Goal: Task Accomplishment & Management: Complete application form

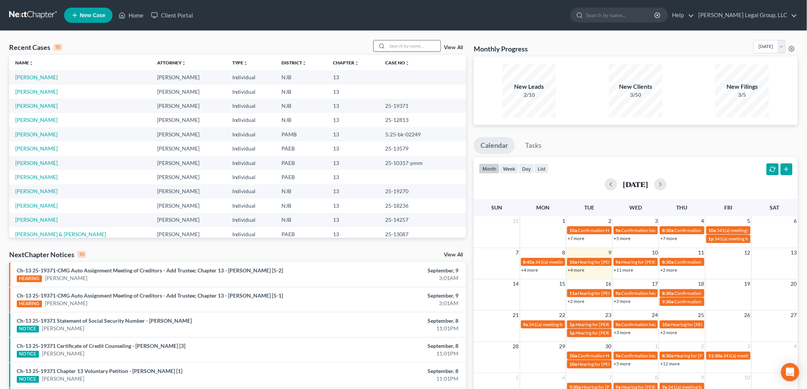
click at [421, 47] on input "search" at bounding box center [413, 45] width 53 height 11
click at [43, 106] on link "[PERSON_NAME]" at bounding box center [36, 106] width 42 height 6
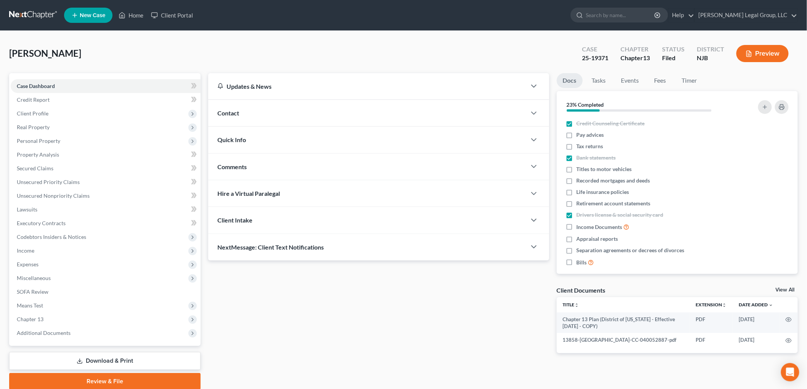
click at [106, 364] on link "Download & Print" at bounding box center [104, 361] width 191 height 18
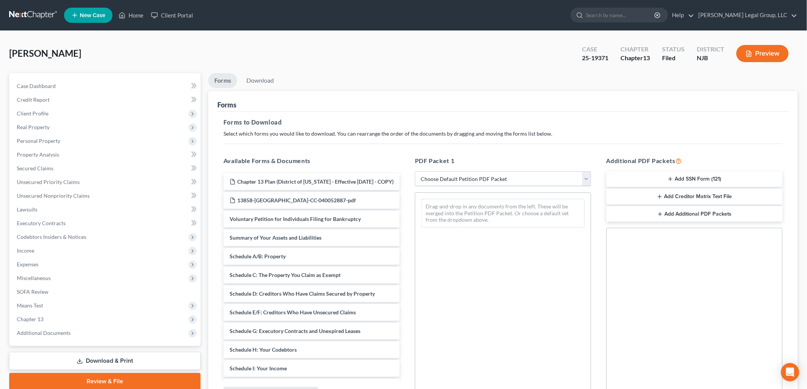
click at [508, 183] on select "Choose Default Petition PDF Packet Complete Bankruptcy Petition (all forms and …" at bounding box center [503, 179] width 176 height 15
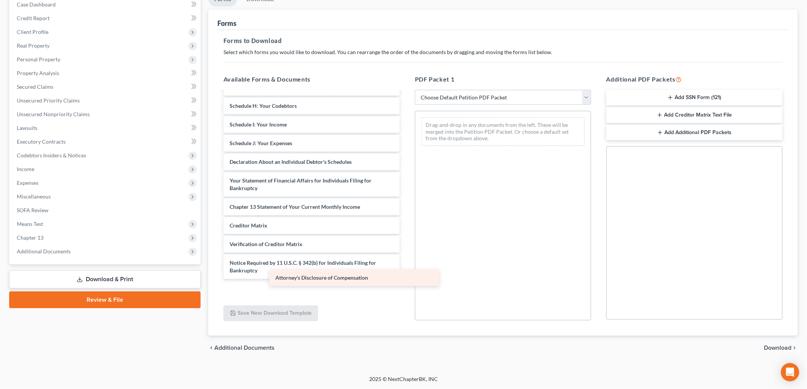
scroll to position [151, 0]
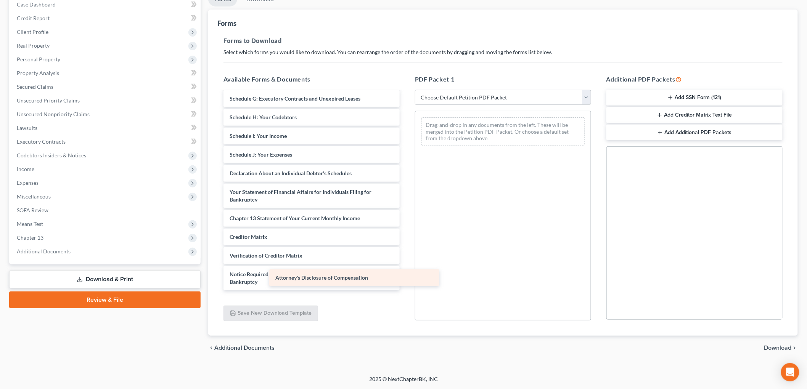
drag, startPoint x: 318, startPoint y: 293, endPoint x: 498, endPoint y: 243, distance: 186.3
click at [406, 243] on div "Attorney's Disclosure of Compensation Chapter 13 Plan (District of [US_STATE] -…" at bounding box center [311, 125] width 188 height 368
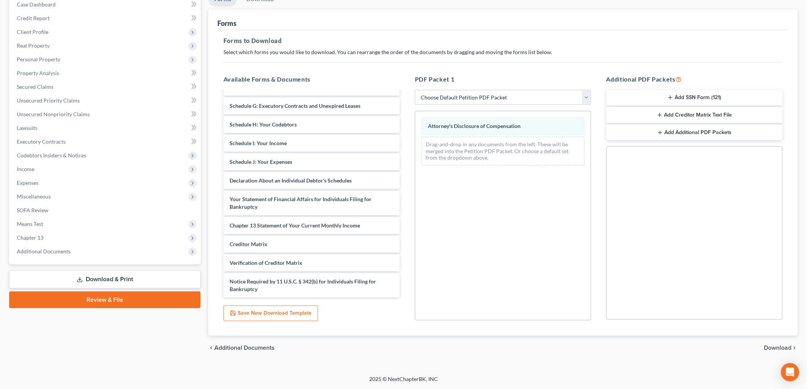
drag, startPoint x: 772, startPoint y: 349, endPoint x: 754, endPoint y: 350, distance: 18.7
click at [773, 349] on span "Download" at bounding box center [777, 348] width 27 height 6
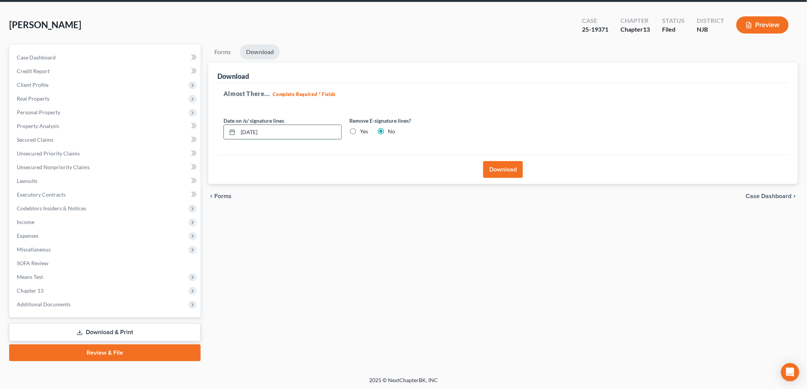
click at [252, 130] on input "[DATE]" at bounding box center [289, 132] width 103 height 14
type input "[DATE]"
click at [500, 166] on button "Download" at bounding box center [503, 169] width 40 height 17
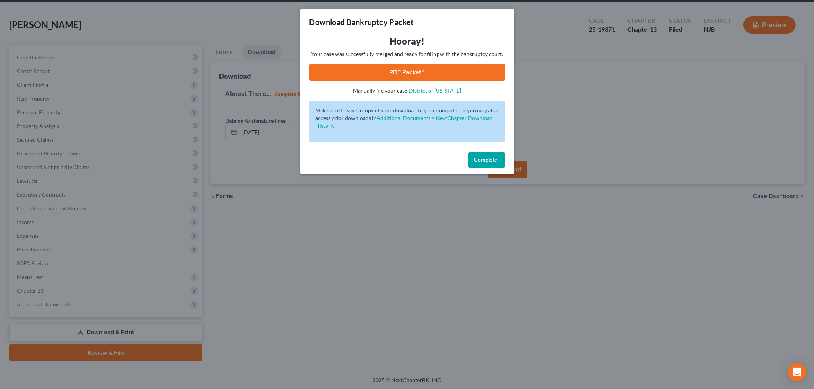
click at [417, 73] on link "PDF Packet 1" at bounding box center [406, 72] width 195 height 17
click at [481, 156] on button "Complete!" at bounding box center [486, 160] width 37 height 15
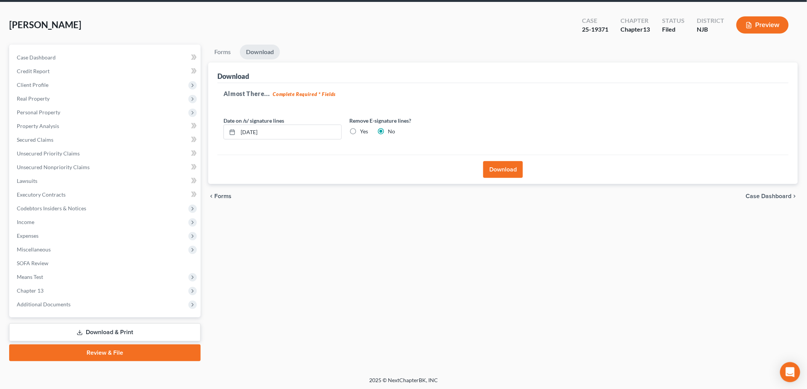
click at [788, 370] on icon "Open Intercom Messenger" at bounding box center [790, 373] width 9 height 10
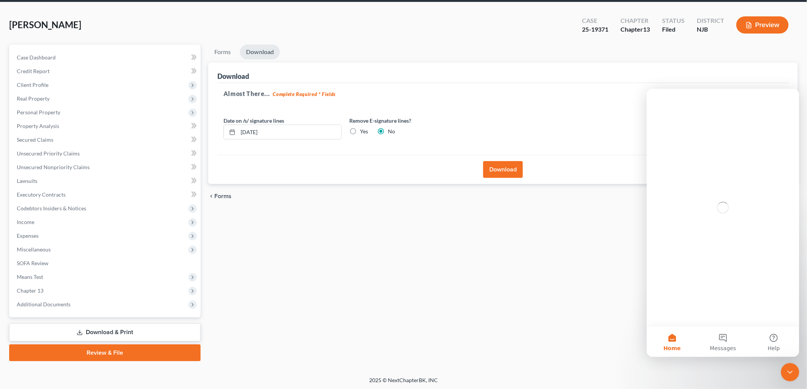
scroll to position [0, 0]
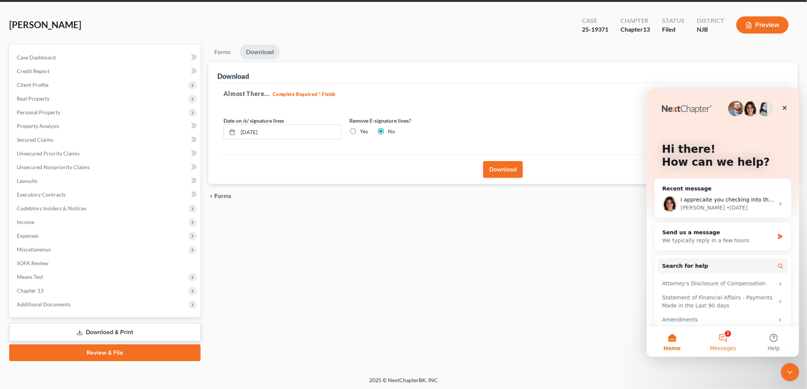
click at [725, 338] on button "2 Messages" at bounding box center [722, 341] width 51 height 31
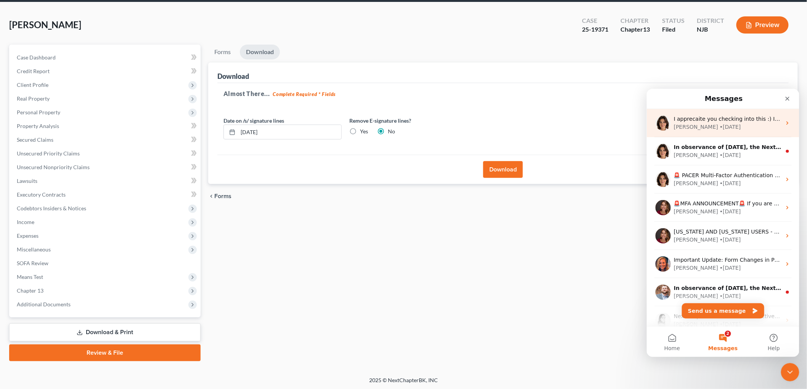
click at [737, 124] on div "[PERSON_NAME] • [DATE]" at bounding box center [728, 127] width 108 height 8
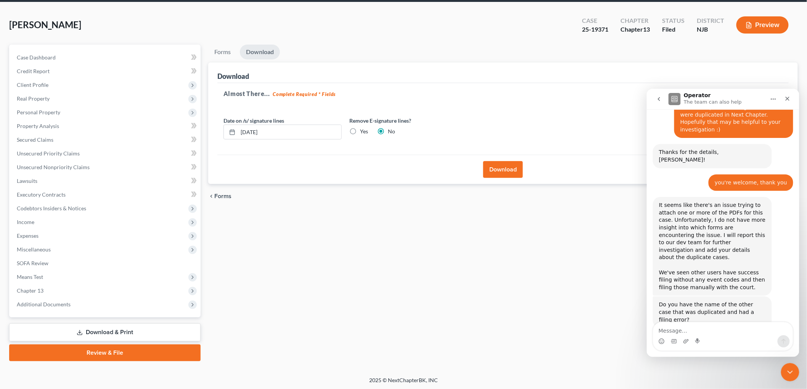
scroll to position [356, 0]
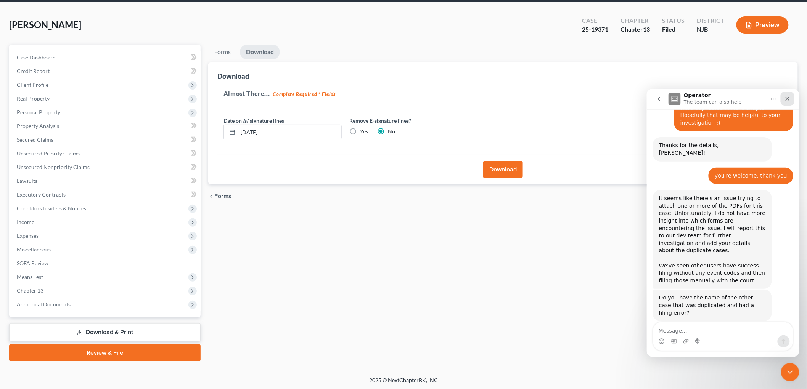
click at [788, 96] on icon "Close" at bounding box center [787, 98] width 6 height 6
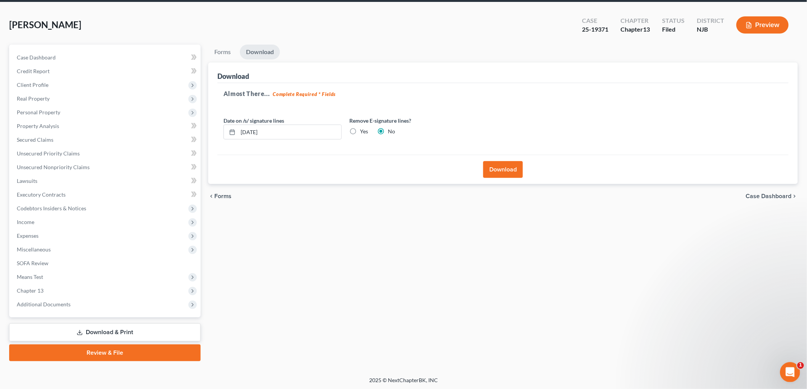
click at [789, 367] on icon "Open Intercom Messenger" at bounding box center [789, 371] width 13 height 13
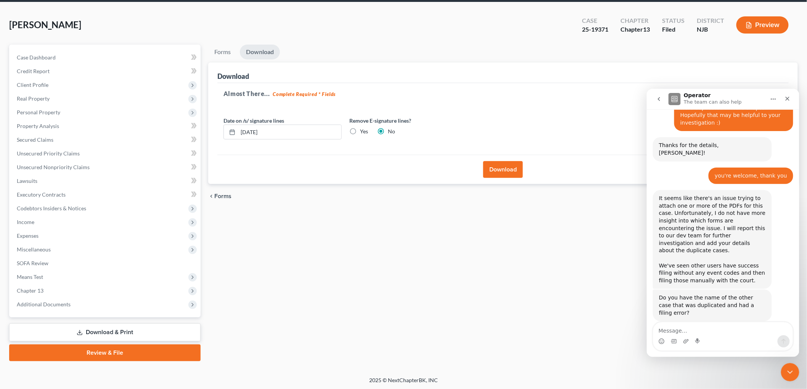
click at [656, 96] on icon "go back" at bounding box center [659, 99] width 6 height 6
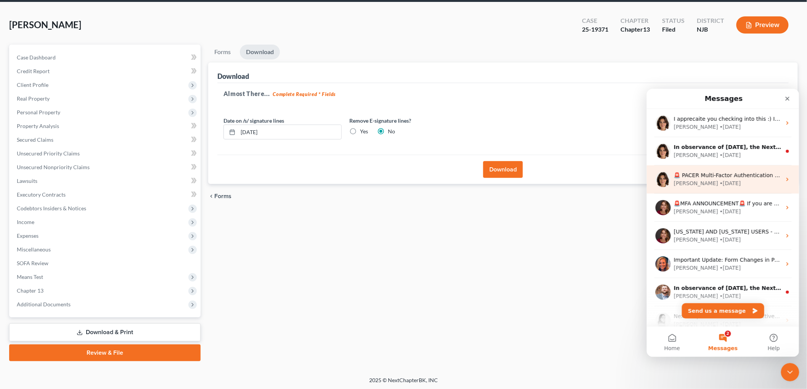
scroll to position [0, 0]
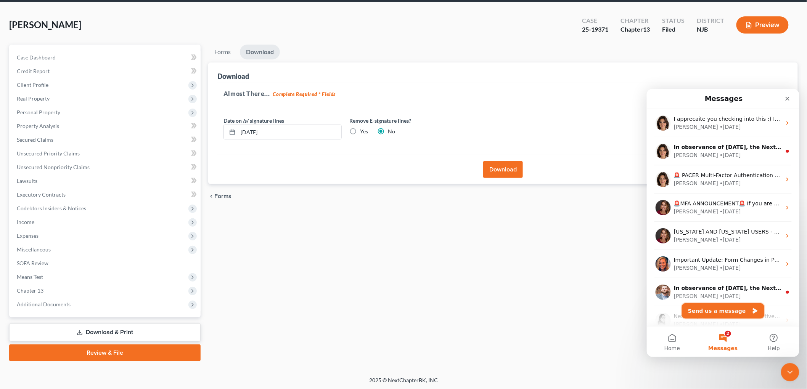
click at [727, 312] on button "Send us a message" at bounding box center [723, 310] width 82 height 15
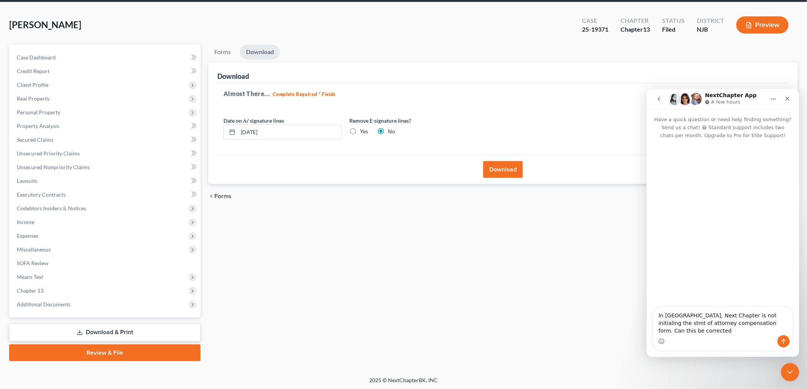
type textarea "In [GEOGRAPHIC_DATA], Next Chapter is not initialing the stmt of attorney compe…"
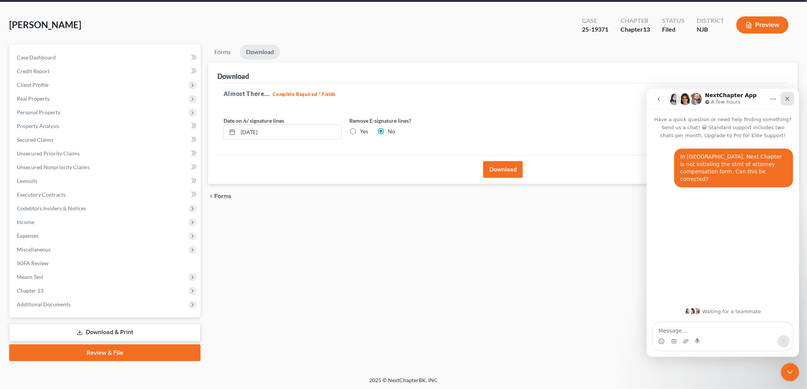
click at [789, 100] on icon "Close" at bounding box center [787, 98] width 6 height 6
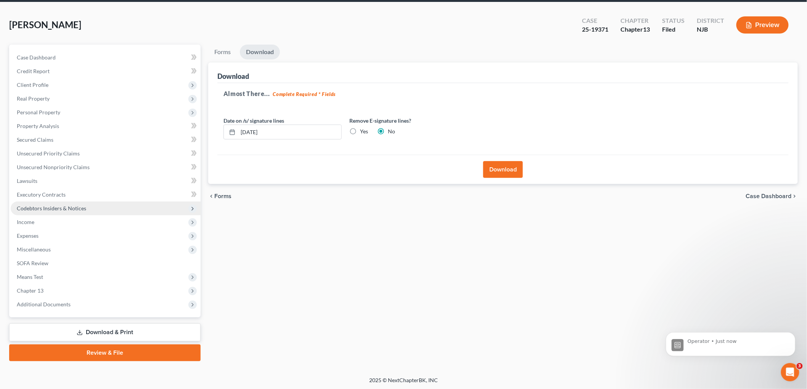
scroll to position [21, 0]
click at [732, 343] on p "Operator • 1m ago" at bounding box center [736, 341] width 98 height 7
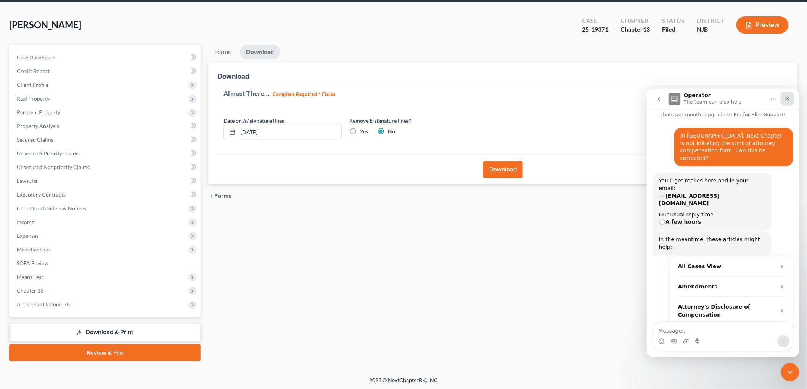
click at [790, 101] on icon "Close" at bounding box center [787, 98] width 6 height 6
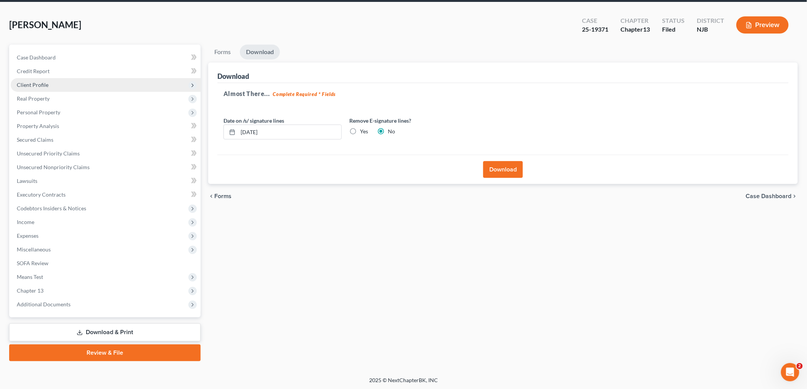
click at [51, 82] on span "Client Profile" at bounding box center [106, 85] width 190 height 14
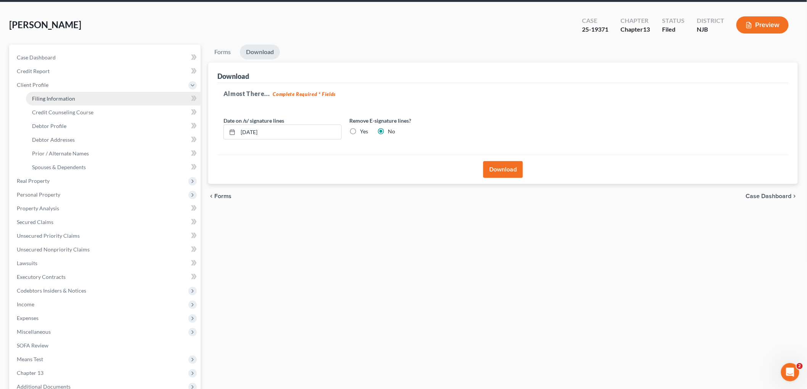
click at [78, 97] on link "Filing Information" at bounding box center [113, 99] width 175 height 14
select select "1"
select select "0"
select select "3"
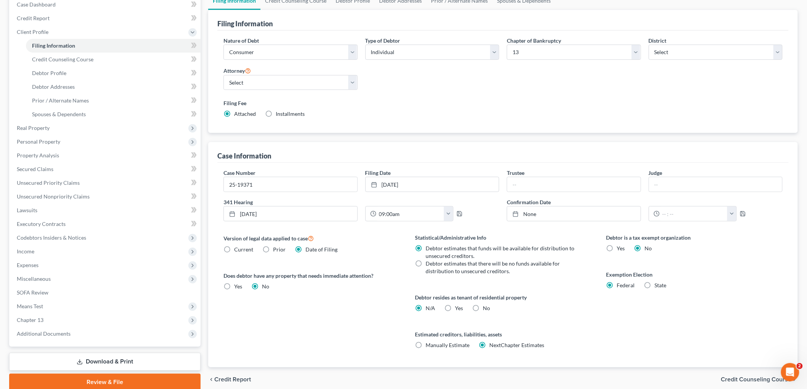
scroll to position [85, 0]
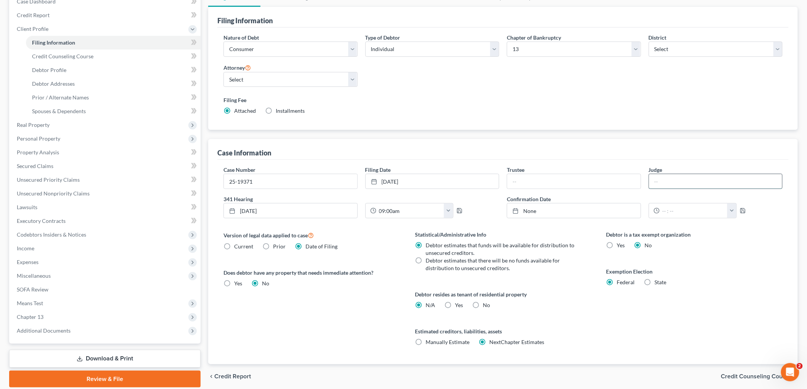
click at [659, 186] on input "text" at bounding box center [715, 181] width 133 height 14
type input "[PERSON_NAME]"
click at [564, 185] on input "text" at bounding box center [573, 181] width 133 height 14
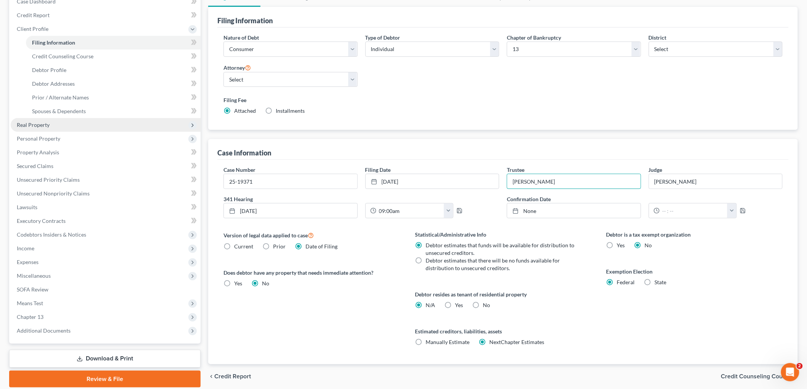
type input "[PERSON_NAME]"
click at [527, 212] on link "None" at bounding box center [573, 211] width 133 height 14
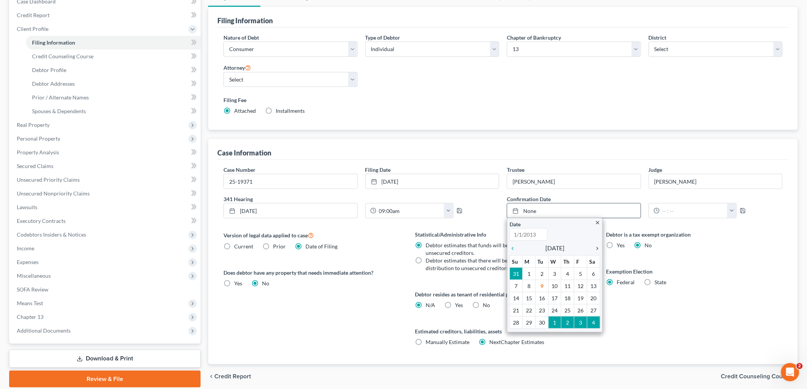
type input "[DATE]"
click at [596, 247] on icon "chevron_right" at bounding box center [595, 249] width 10 height 6
click at [597, 249] on icon "chevron_right" at bounding box center [595, 249] width 10 height 6
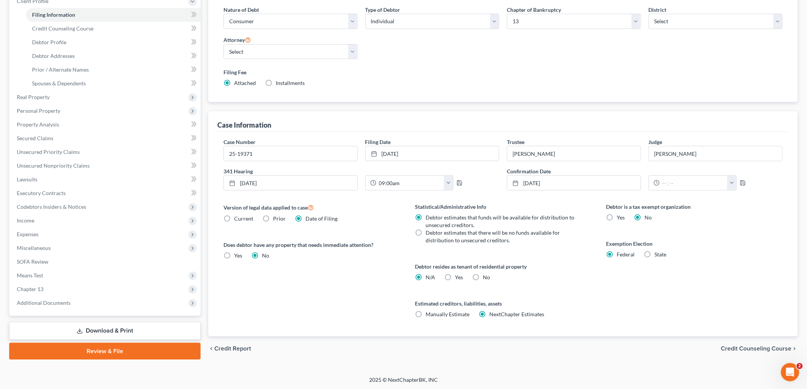
scroll to position [113, 0]
click at [46, 249] on span "Miscellaneous" at bounding box center [34, 247] width 34 height 6
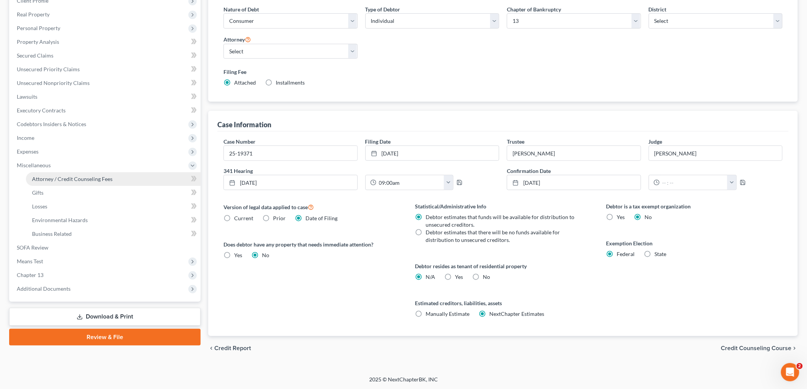
click at [96, 182] on link "Attorney / Credit Counseling Fees" at bounding box center [113, 179] width 175 height 14
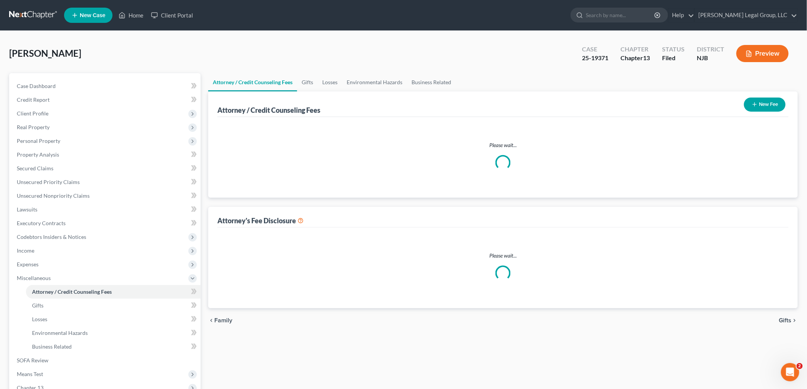
select select "1"
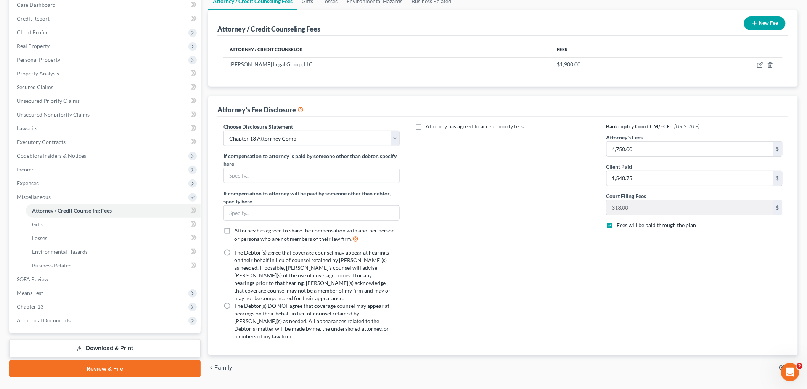
scroll to position [85, 0]
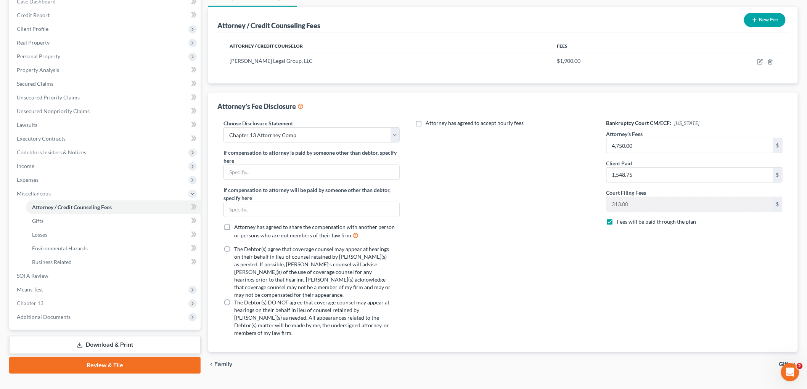
click at [234, 251] on label "The Debtor(s) agree that coverage counsel may appear at hearings on their behal…" at bounding box center [312, 272] width 156 height 53
click at [237, 251] on input "The Debtor(s) agree that coverage counsel may appear at hearings on their behal…" at bounding box center [239, 248] width 5 height 5
radio input "true"
click at [35, 279] on link "SOFA Review" at bounding box center [106, 276] width 190 height 14
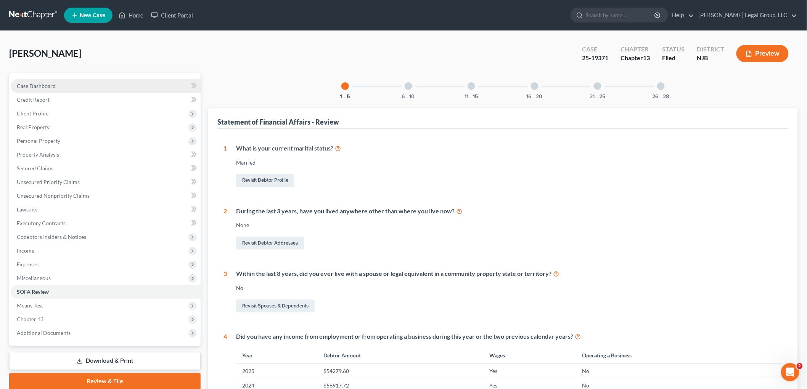
click at [41, 88] on span "Case Dashboard" at bounding box center [36, 86] width 39 height 6
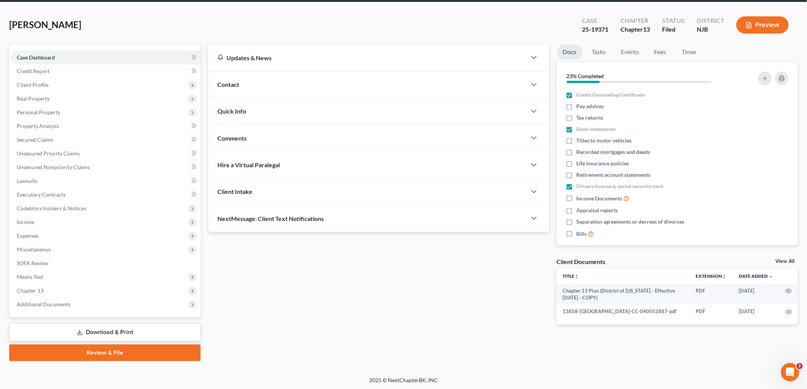
click at [98, 325] on link "Download & Print" at bounding box center [104, 333] width 191 height 18
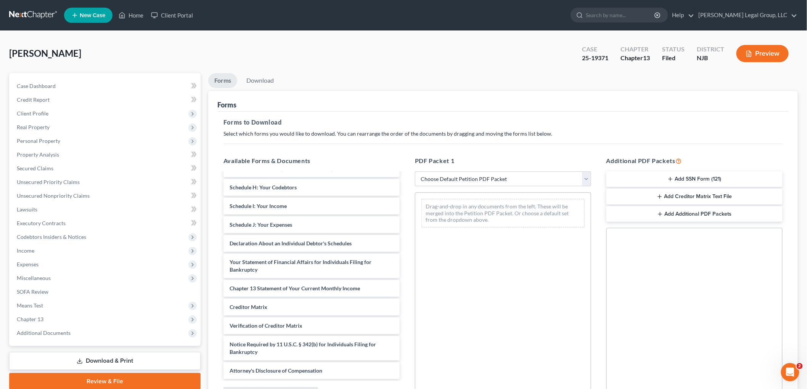
scroll to position [151, 0]
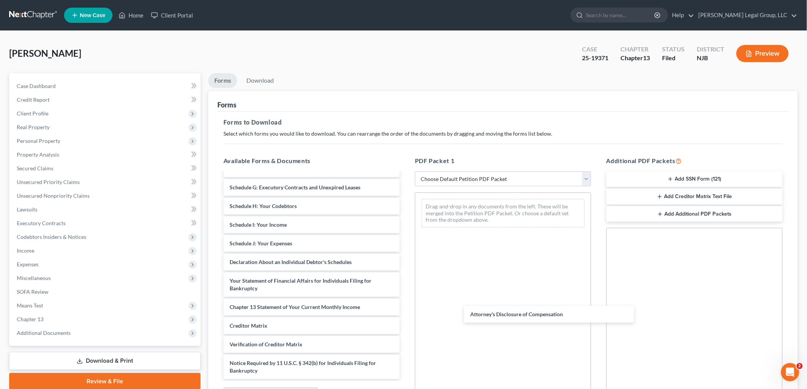
drag, startPoint x: 318, startPoint y: 366, endPoint x: 549, endPoint y: 315, distance: 236.6
click at [406, 310] on div "Attorney's Disclosure of Compensation Chapter 13 Plan (District of [US_STATE] -…" at bounding box center [311, 205] width 188 height 350
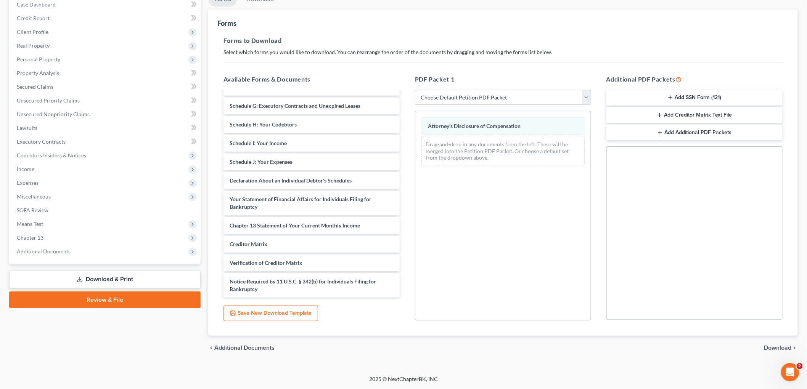
click at [777, 349] on span "Download" at bounding box center [777, 348] width 27 height 6
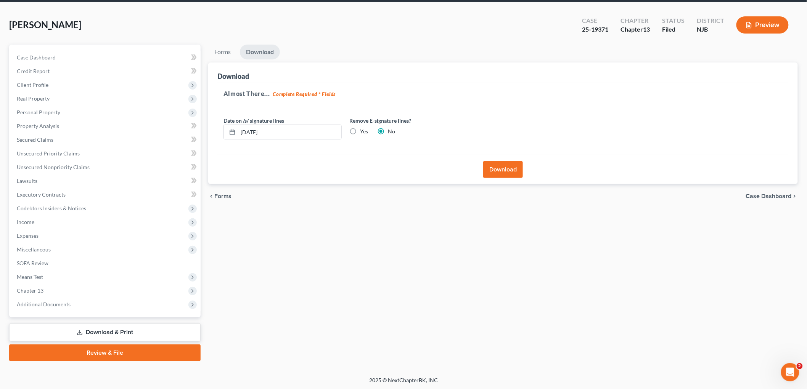
click at [508, 168] on button "Download" at bounding box center [503, 169] width 40 height 17
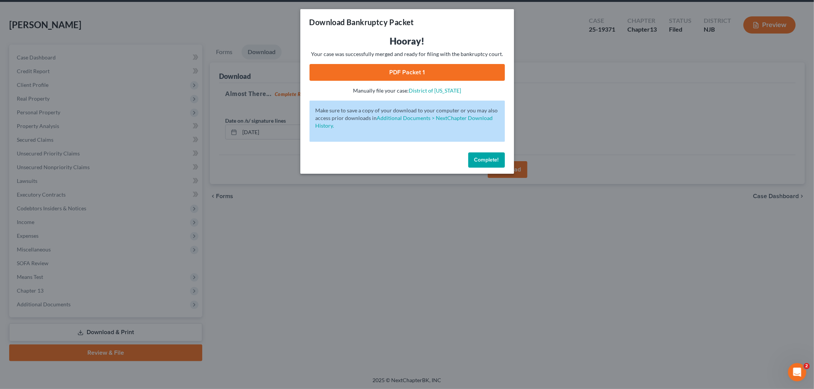
click at [394, 71] on link "PDF Packet 1" at bounding box center [406, 72] width 195 height 17
click at [487, 158] on span "Complete!" at bounding box center [486, 160] width 24 height 6
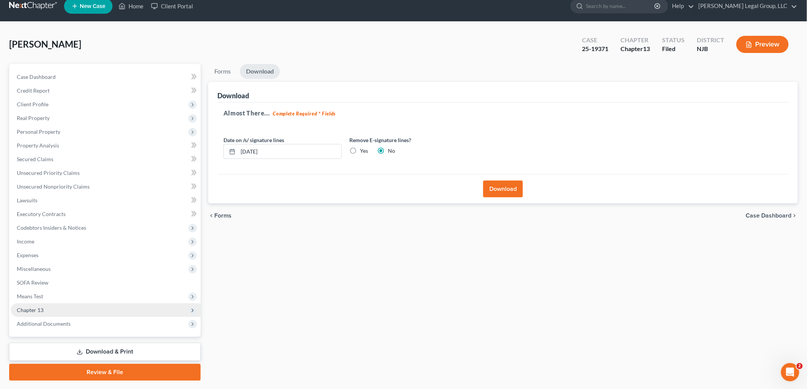
scroll to position [0, 0]
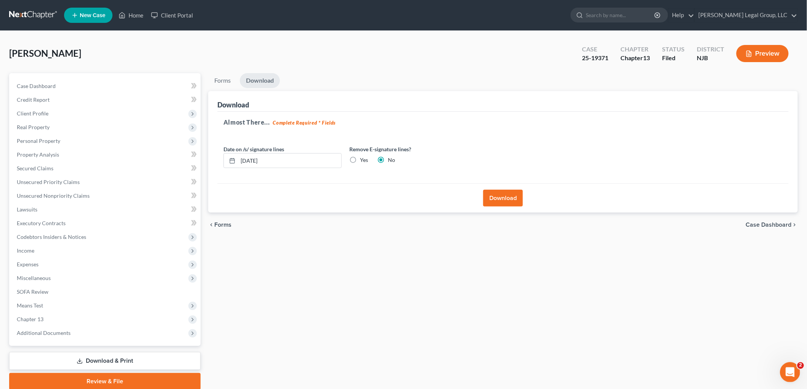
click at [791, 370] on icon "Open Intercom Messenger" at bounding box center [789, 371] width 13 height 13
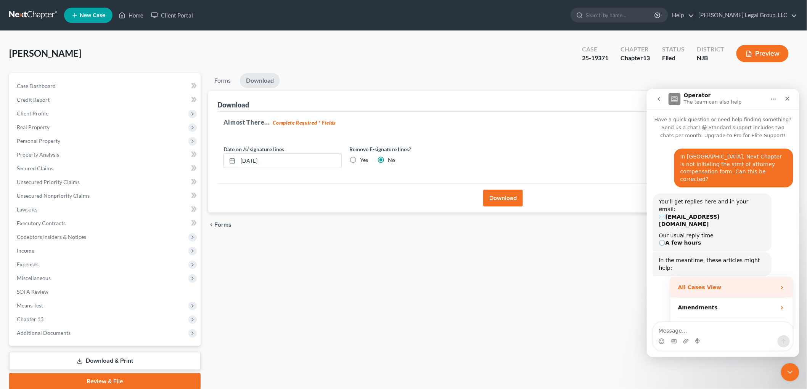
scroll to position [21, 0]
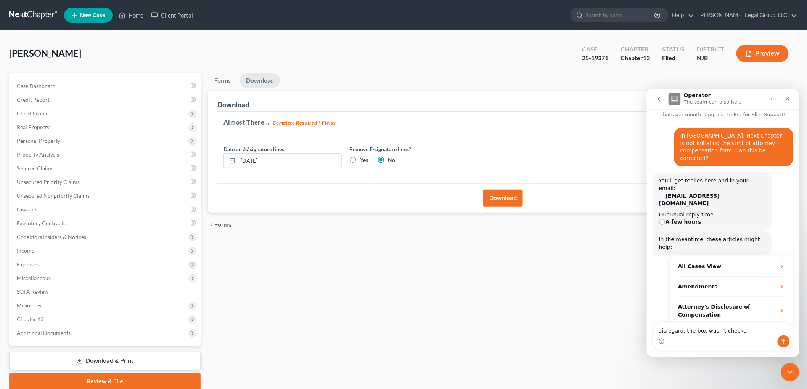
type textarea "disregard, the box wasn't checked"
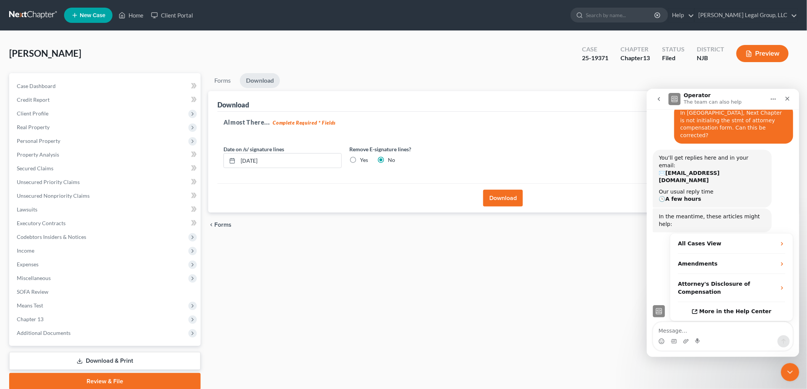
scroll to position [43, 0]
drag, startPoint x: 784, startPoint y: 98, endPoint x: 1421, endPoint y: 202, distance: 645.4
click at [784, 98] on icon "Close" at bounding box center [787, 98] width 6 height 6
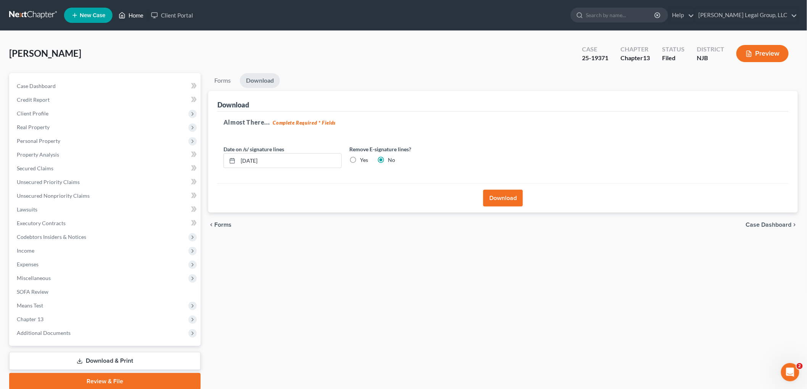
click at [130, 11] on link "Home" at bounding box center [131, 15] width 32 height 14
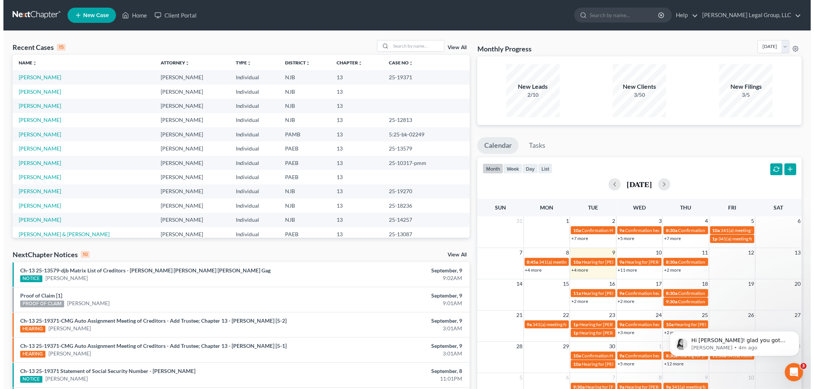
scroll to position [107, 0]
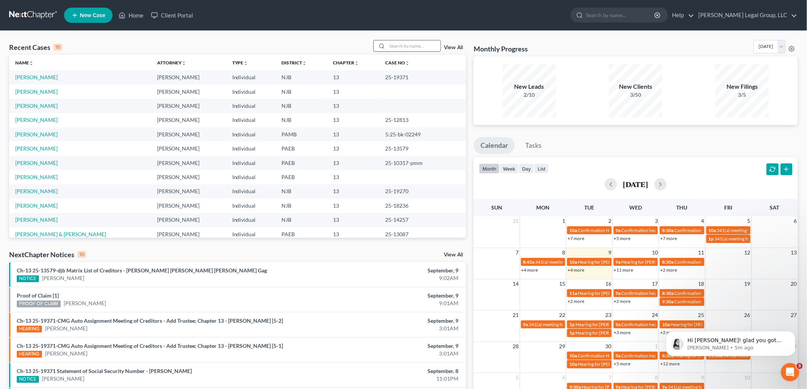
click at [392, 46] on input "search" at bounding box center [413, 45] width 53 height 11
type input "alomar"
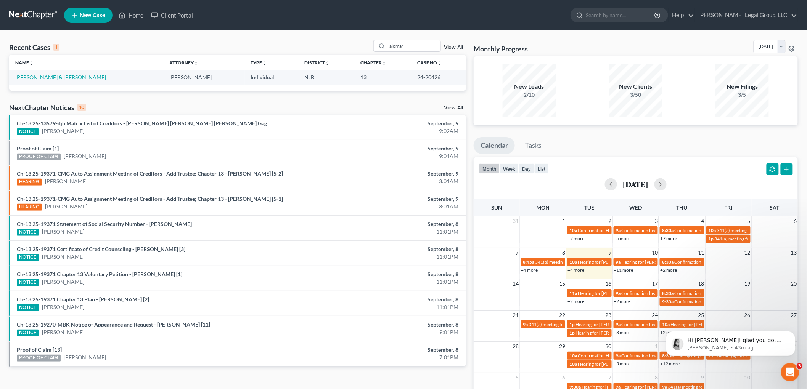
click at [451, 49] on link "View All" at bounding box center [453, 47] width 19 height 5
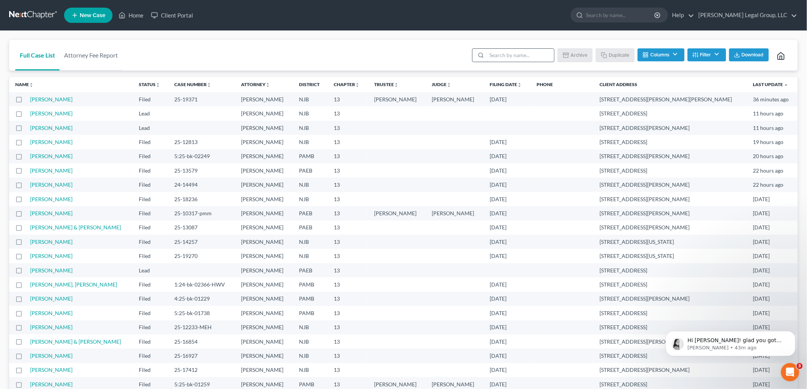
click at [508, 57] on input "search" at bounding box center [521, 55] width 68 height 13
type input "alomar"
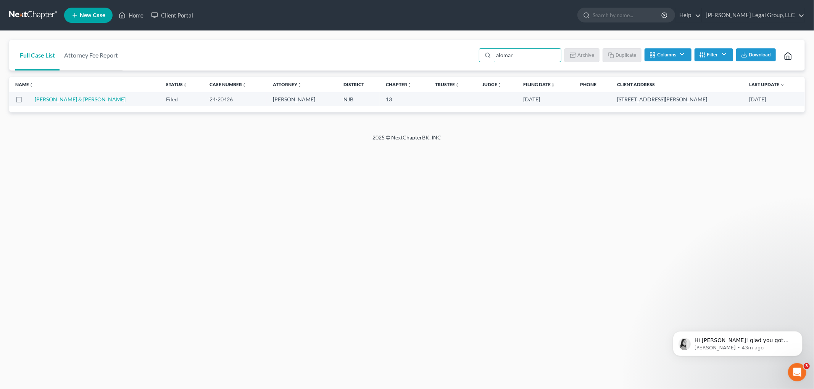
click at [26, 101] on label at bounding box center [26, 101] width 0 height 0
click at [29, 101] on input "checkbox" at bounding box center [31, 98] width 5 height 5
checkbox input "true"
click at [626, 53] on button "Duplicate" at bounding box center [622, 54] width 38 height 13
click at [732, 348] on p "[PERSON_NAME] • 44m ago" at bounding box center [743, 347] width 98 height 7
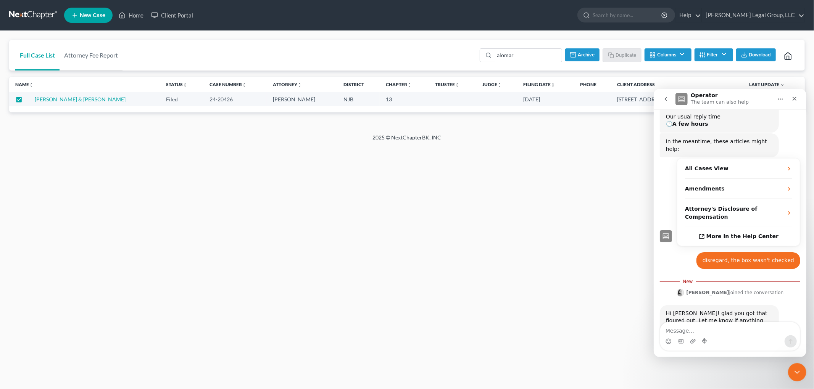
scroll to position [119, 0]
type textarea "Thank you, hope you have a terrific [DATE]!@"
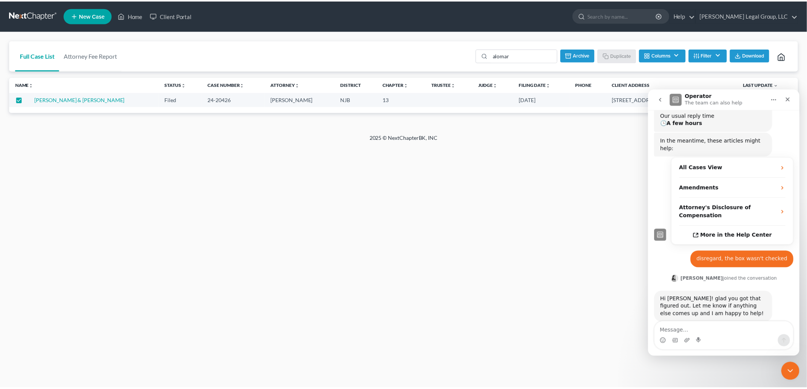
scroll to position [137, 0]
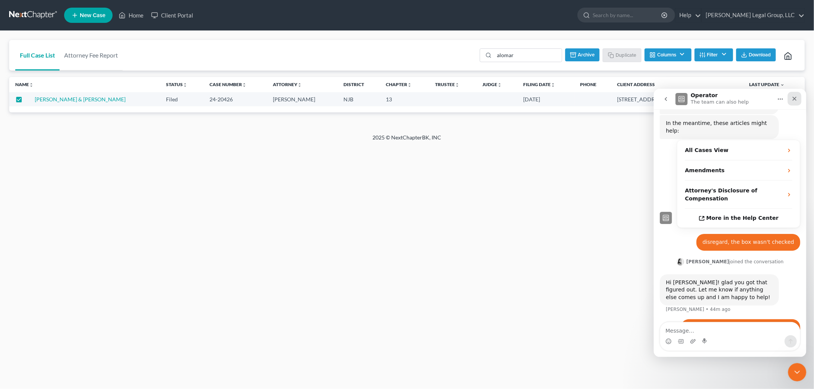
click at [791, 94] on div "Close" at bounding box center [794, 99] width 14 height 14
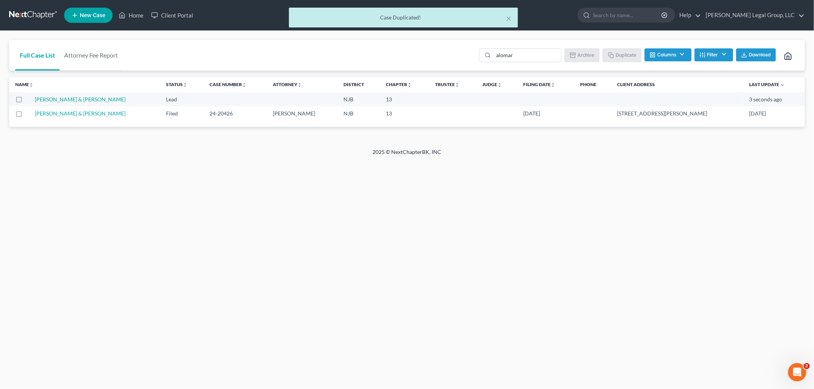
click at [26, 116] on label at bounding box center [26, 116] width 0 height 0
click at [29, 115] on input "checkbox" at bounding box center [31, 112] width 5 height 5
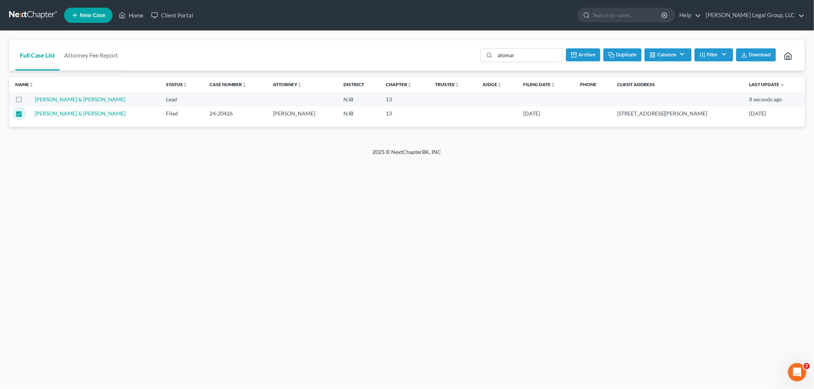
click at [584, 57] on button "Archive" at bounding box center [583, 54] width 34 height 13
checkbox input "false"
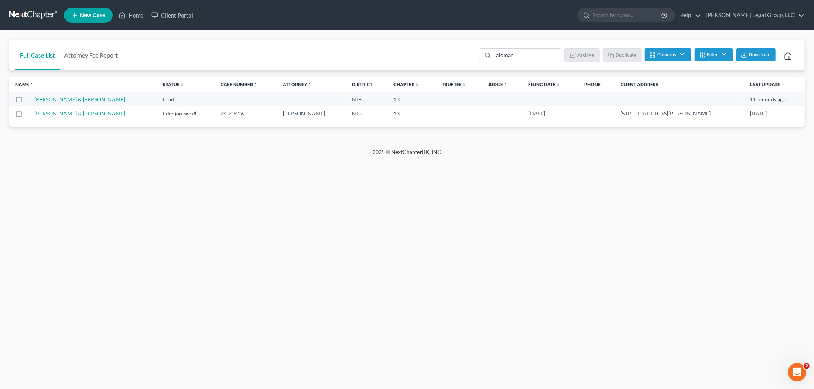
click at [79, 98] on link "[PERSON_NAME] & [PERSON_NAME]" at bounding box center [79, 99] width 91 height 6
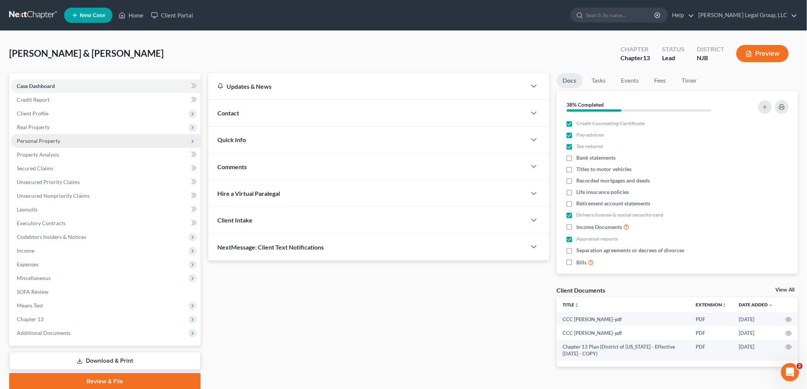
click at [37, 110] on span "Client Profile" at bounding box center [33, 113] width 32 height 6
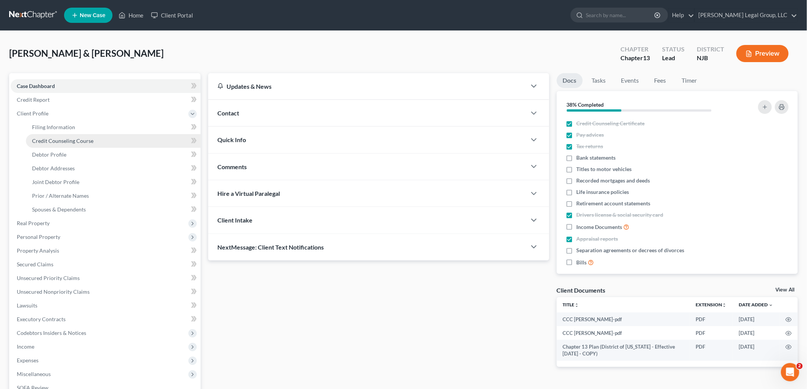
click at [76, 143] on span "Credit Counseling Course" at bounding box center [62, 141] width 61 height 6
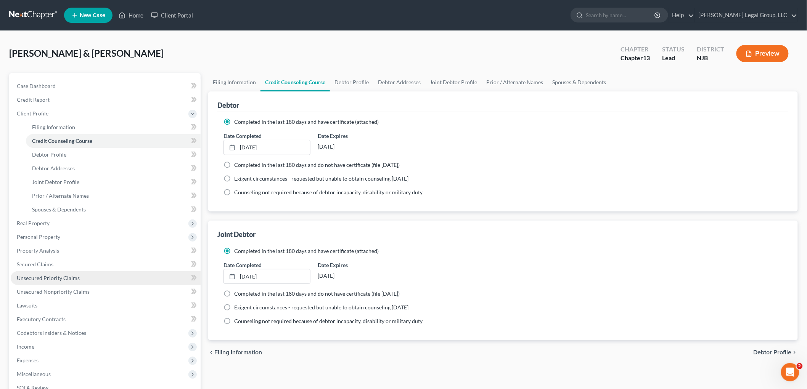
drag, startPoint x: 281, startPoint y: 273, endPoint x: 178, endPoint y: 275, distance: 103.4
click at [179, 275] on div "Petition Navigation Case Dashboard Payments Invoices Payments Payments Credit R…" at bounding box center [403, 279] width 796 height 413
click at [269, 277] on link "[DATE]" at bounding box center [267, 277] width 86 height 14
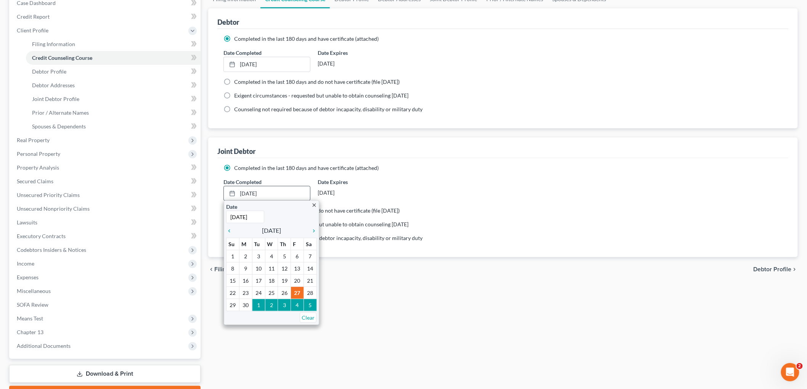
scroll to position [85, 0]
click at [304, 318] on link "Clear" at bounding box center [308, 316] width 17 height 10
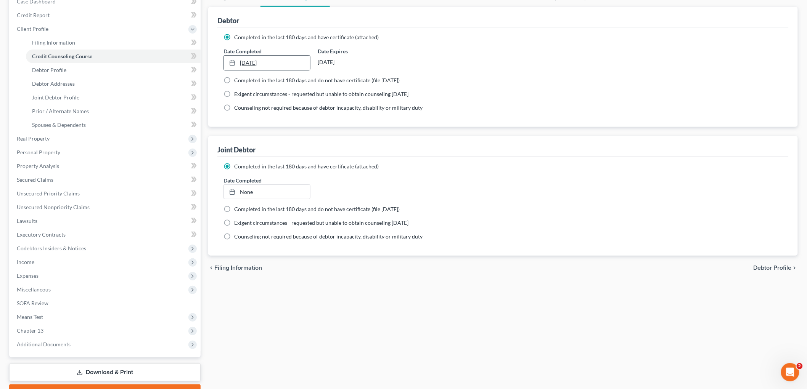
click at [267, 63] on link "[DATE]" at bounding box center [267, 63] width 86 height 14
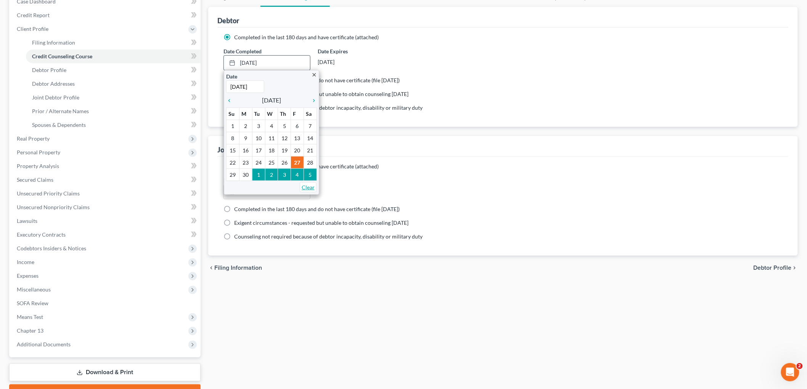
click at [304, 187] on link "Clear" at bounding box center [308, 187] width 17 height 10
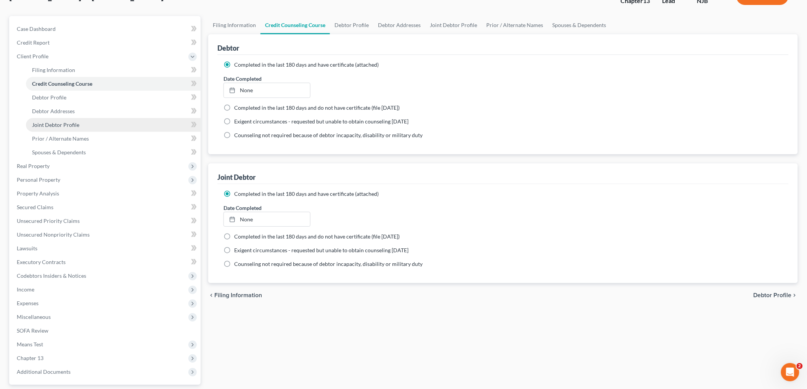
scroll to position [42, 0]
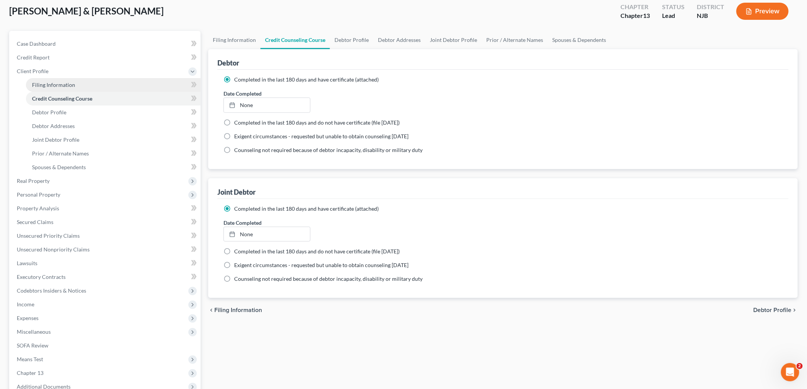
drag, startPoint x: 59, startPoint y: 90, endPoint x: 168, endPoint y: 172, distance: 136.8
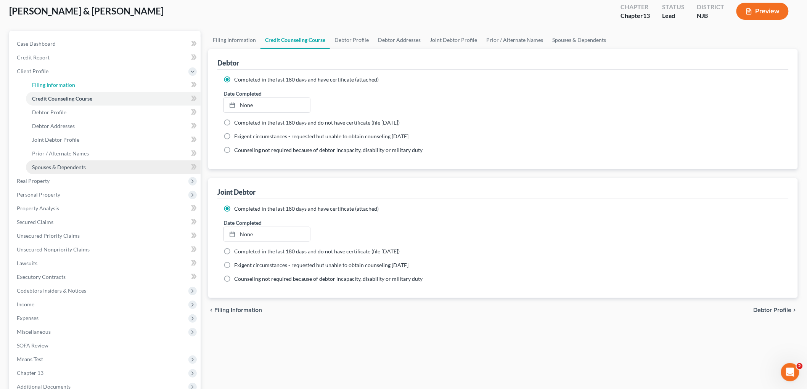
click at [60, 90] on link "Filing Information" at bounding box center [113, 85] width 175 height 14
select select "1"
select select "3"
select select "51"
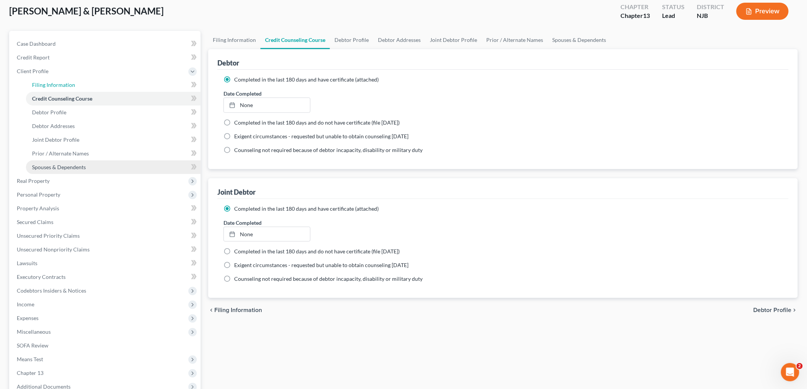
select select "1"
select select "33"
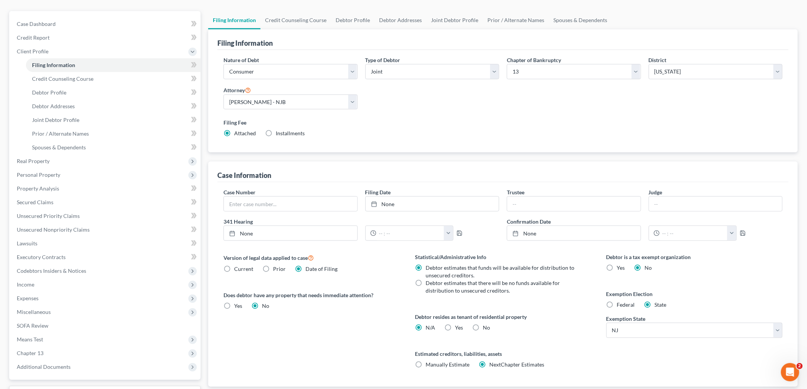
scroll to position [85, 0]
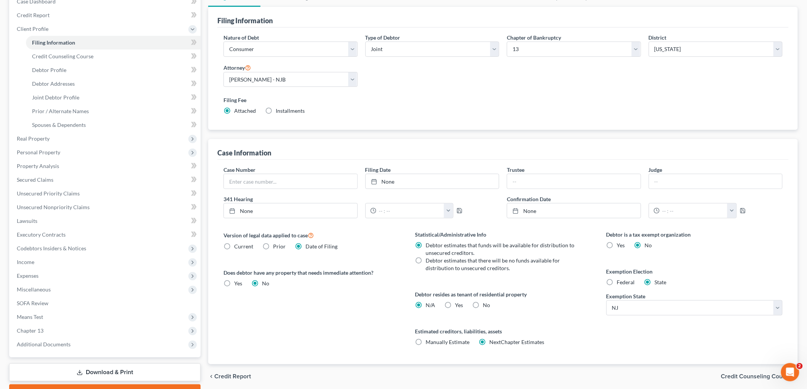
click at [617, 280] on label "Federal" at bounding box center [626, 283] width 18 height 8
click at [620, 280] on input "Federal" at bounding box center [622, 281] width 5 height 5
radio input "true"
radio input "false"
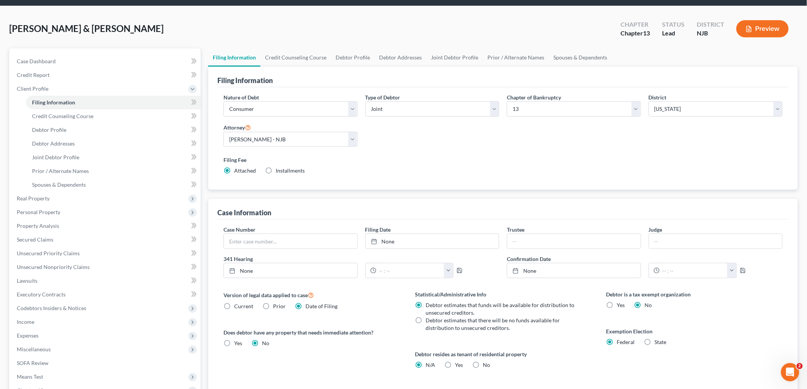
scroll to position [0, 0]
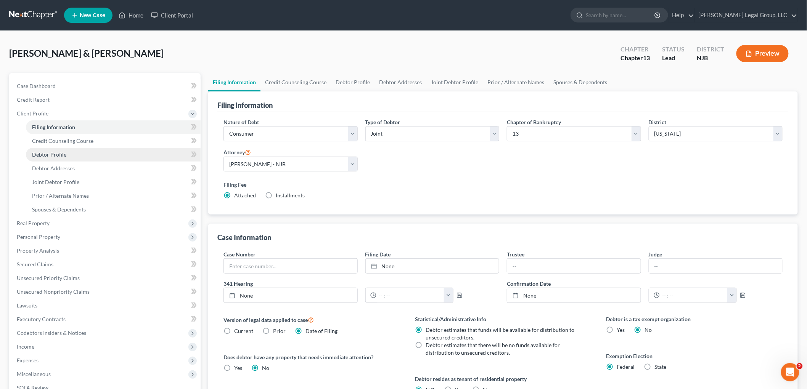
click at [71, 156] on link "Debtor Profile" at bounding box center [113, 155] width 175 height 14
select select "1"
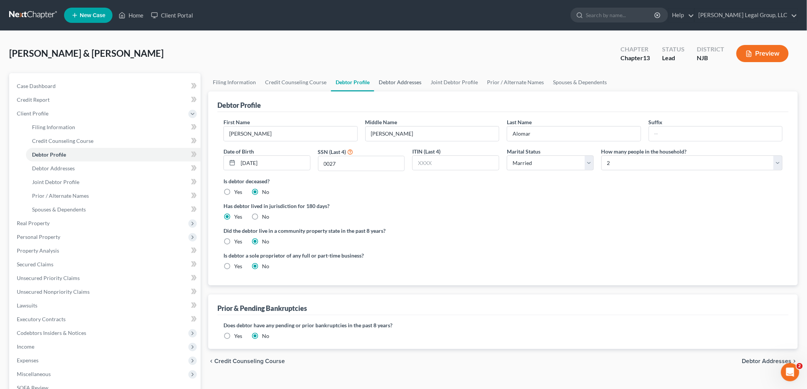
click at [418, 77] on link "Debtor Addresses" at bounding box center [400, 82] width 52 height 18
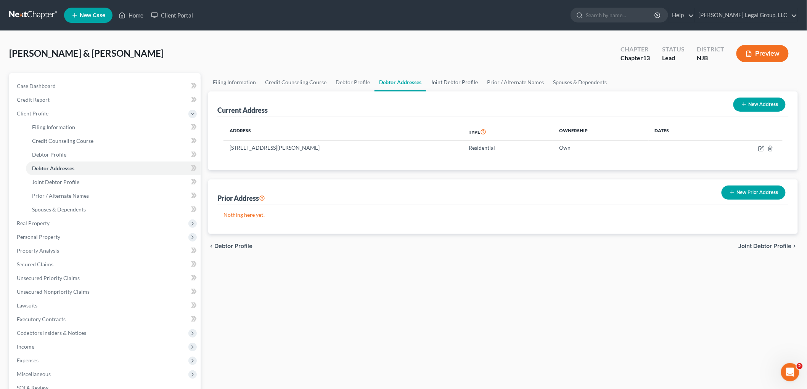
click at [466, 84] on link "Joint Debtor Profile" at bounding box center [454, 82] width 56 height 18
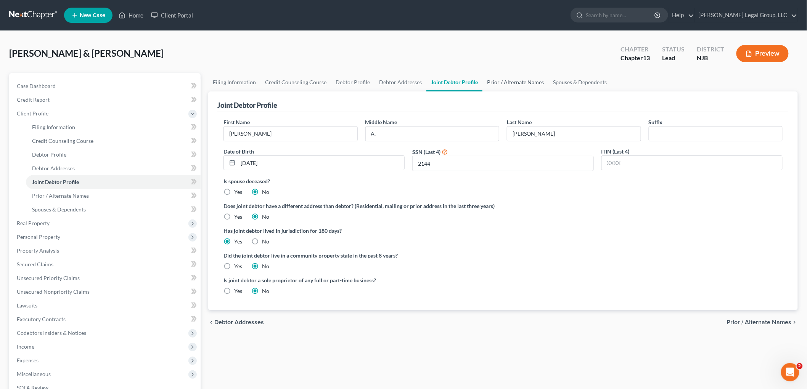
click at [509, 89] on link "Prior / Alternate Names" at bounding box center [515, 82] width 66 height 18
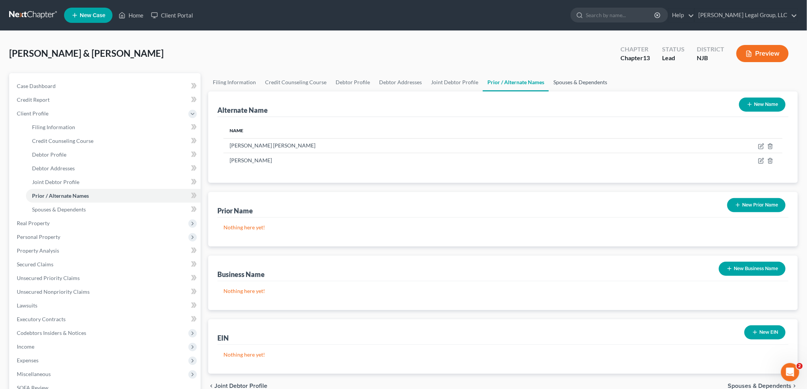
click at [571, 87] on link "Spouses & Dependents" at bounding box center [580, 82] width 63 height 18
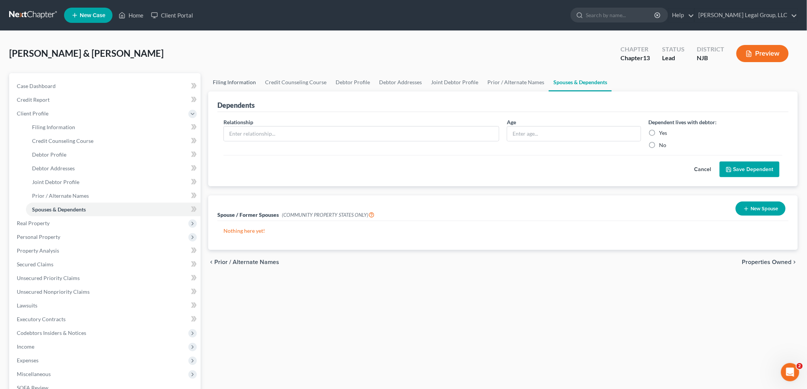
click at [234, 84] on link "Filing Information" at bounding box center [234, 82] width 52 height 18
select select "1"
select select "3"
select select "51"
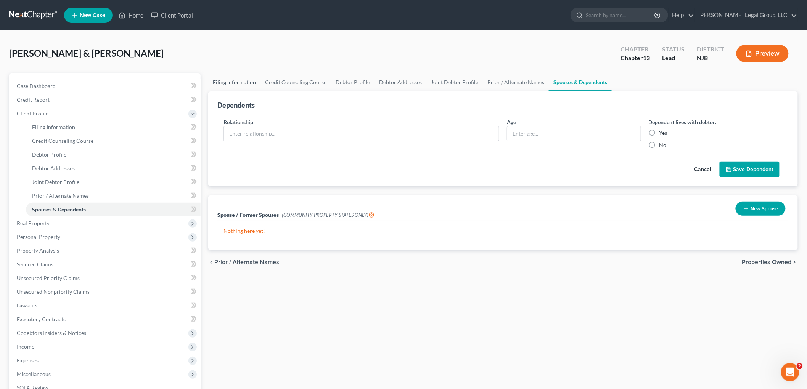
select select "1"
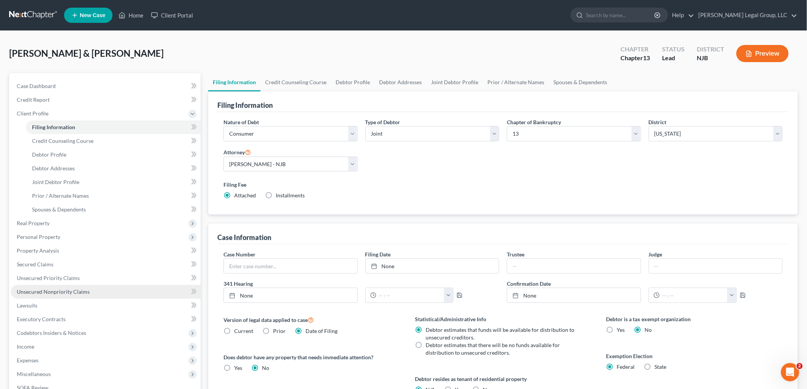
drag, startPoint x: 47, startPoint y: 291, endPoint x: 156, endPoint y: 304, distance: 109.4
click at [47, 292] on span "Unsecured Nonpriority Claims" at bounding box center [53, 292] width 73 height 6
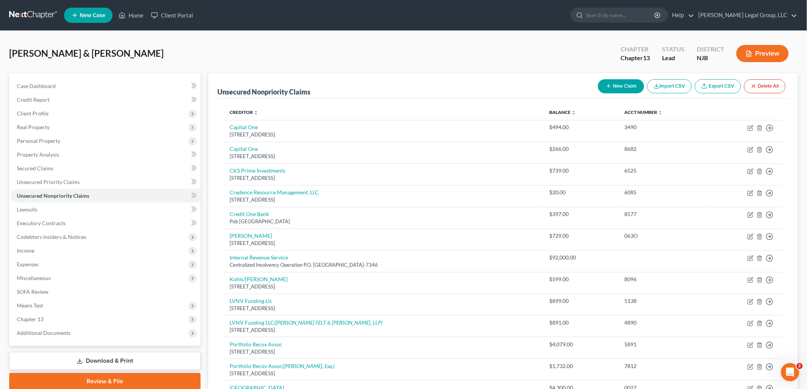
click at [622, 87] on button "New Claim" at bounding box center [621, 86] width 46 height 14
select select "2"
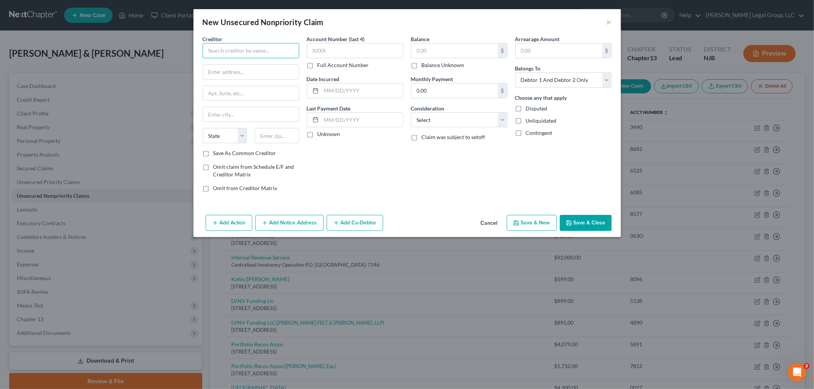
click at [224, 48] on input "text" at bounding box center [251, 50] width 96 height 15
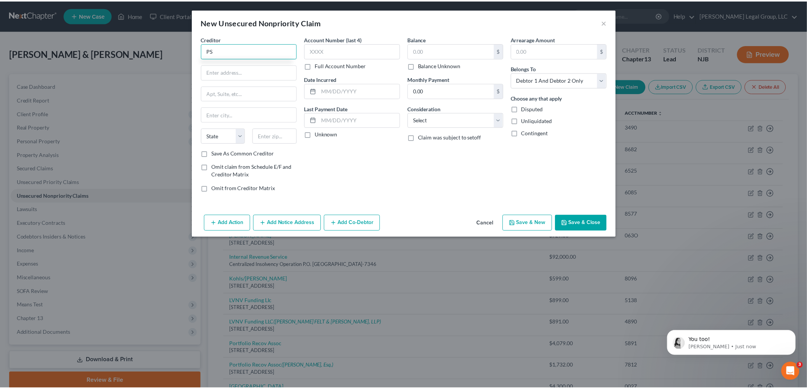
scroll to position [159, 0]
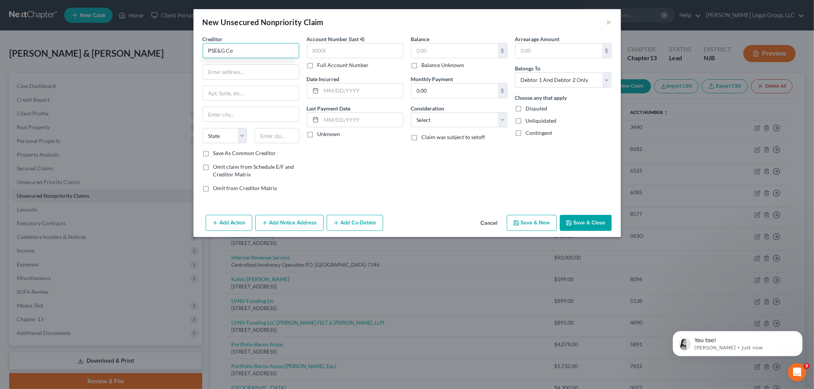
type input "PSE&G Co"
type input "Po Bxo 14444"
click at [267, 133] on input "text" at bounding box center [276, 135] width 45 height 15
type input "08906"
type input "[GEOGRAPHIC_DATA]"
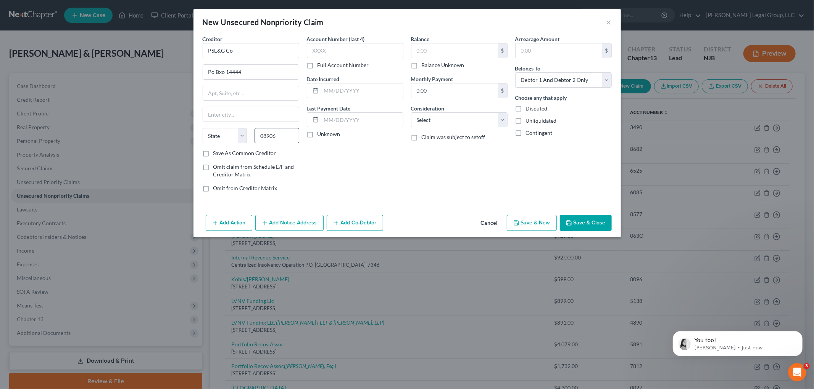
select select "33"
click at [283, 138] on input "08906" at bounding box center [276, 135] width 45 height 15
type input "08906-4444"
click at [339, 47] on input "text" at bounding box center [355, 50] width 96 height 15
type input "8"
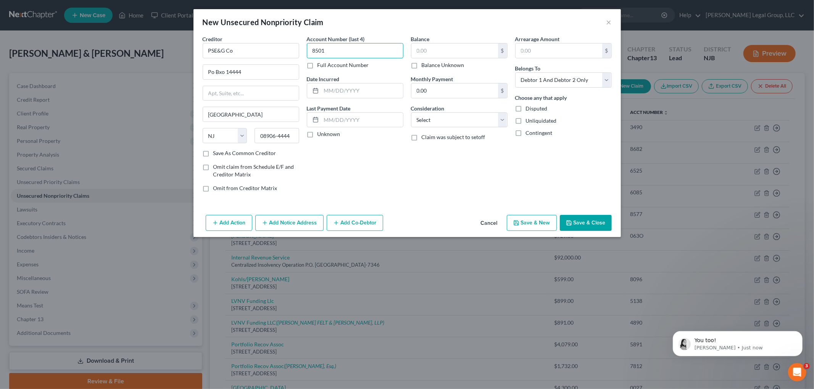
type input "8501"
click at [432, 53] on input "text" at bounding box center [454, 50] width 87 height 14
type input "1,638.65"
click at [441, 114] on select "Select Cable / Satellite Services Collection Agency Credit Card Debt Debt Couns…" at bounding box center [459, 120] width 96 height 15
select select "20"
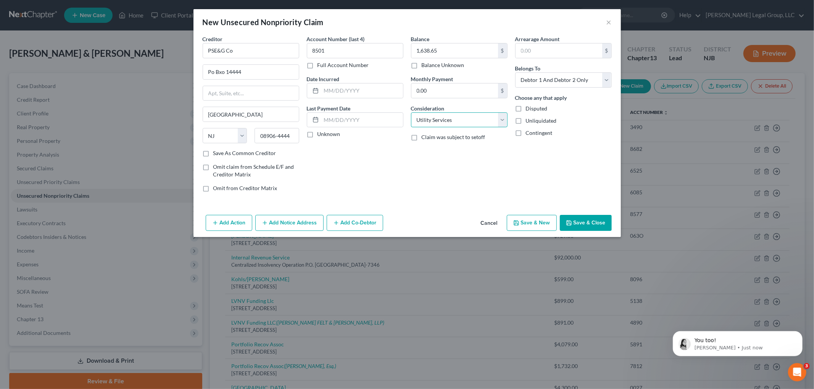
click at [411, 113] on select "Select Cable / Satellite Services Collection Agency Credit Card Debt Debt Couns…" at bounding box center [459, 120] width 96 height 15
click at [342, 89] on input "text" at bounding box center [362, 91] width 82 height 14
type input "[DATE]"
click at [599, 224] on button "Save & Close" at bounding box center [586, 223] width 52 height 16
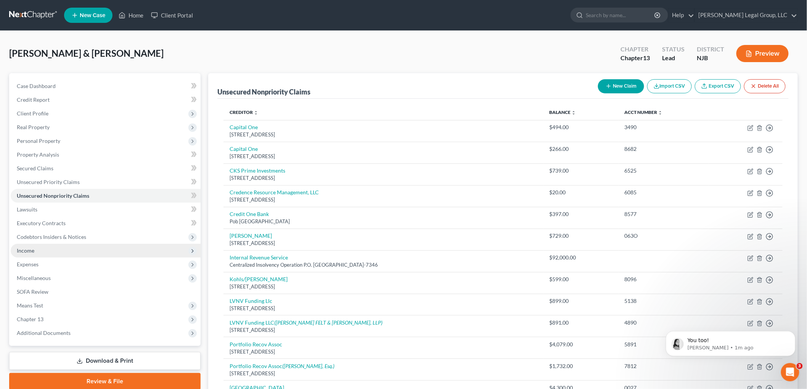
drag, startPoint x: 43, startPoint y: 247, endPoint x: 55, endPoint y: 252, distance: 13.0
click at [42, 247] on span "Income" at bounding box center [106, 251] width 190 height 14
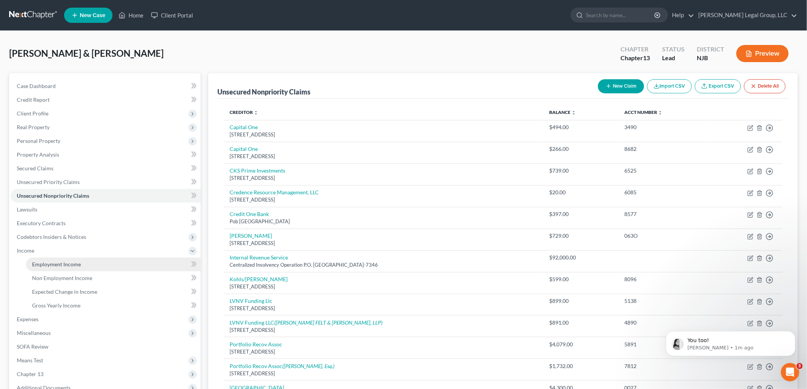
click at [89, 265] on link "Employment Income" at bounding box center [113, 265] width 175 height 14
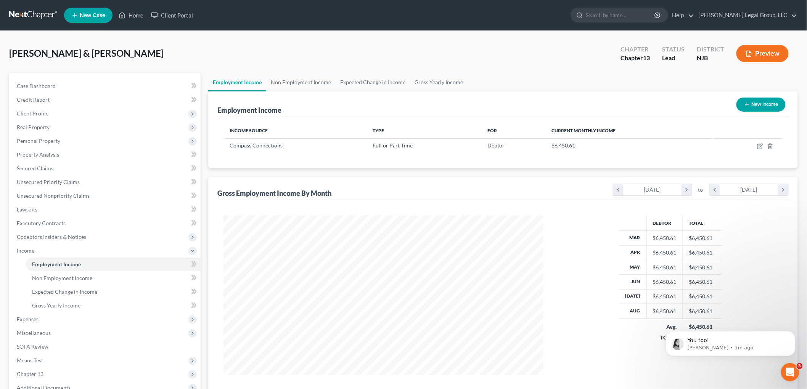
scroll to position [159, 335]
click at [791, 336] on button "Dismiss notification" at bounding box center [793, 333] width 10 height 10
